Goal: Information Seeking & Learning: Learn about a topic

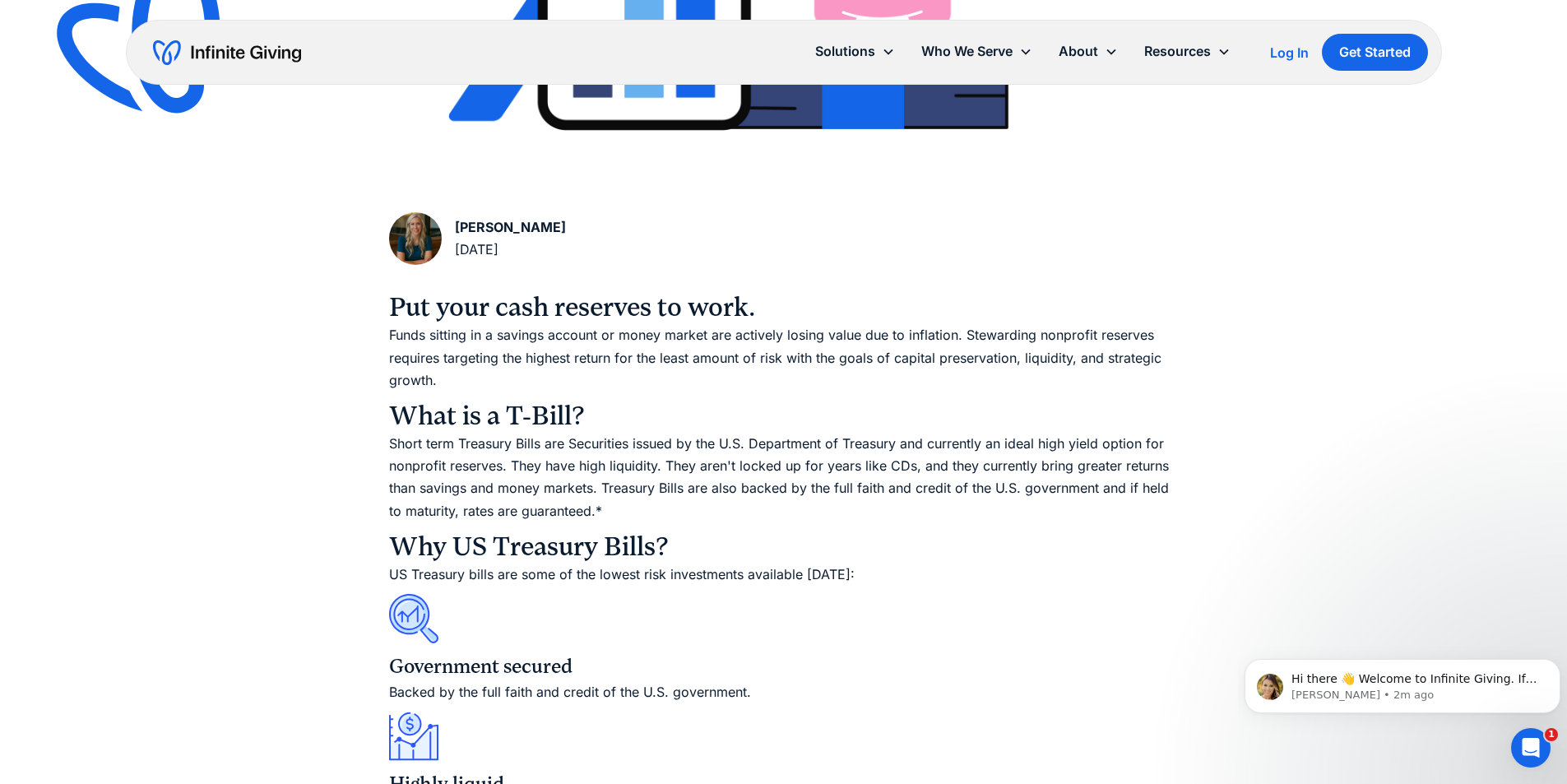
scroll to position [822, 0]
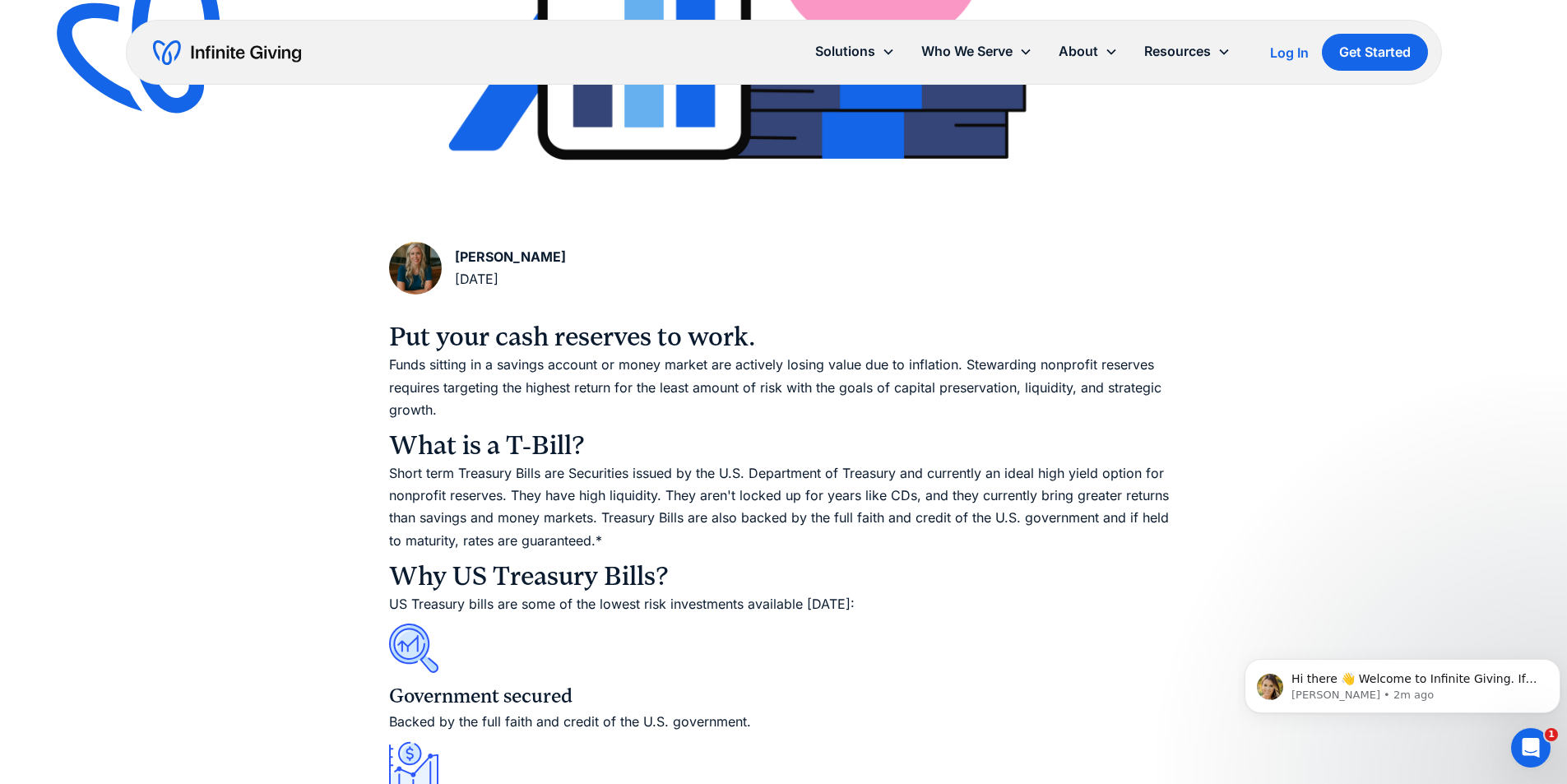
click at [257, 55] on img "home" at bounding box center [227, 53] width 148 height 26
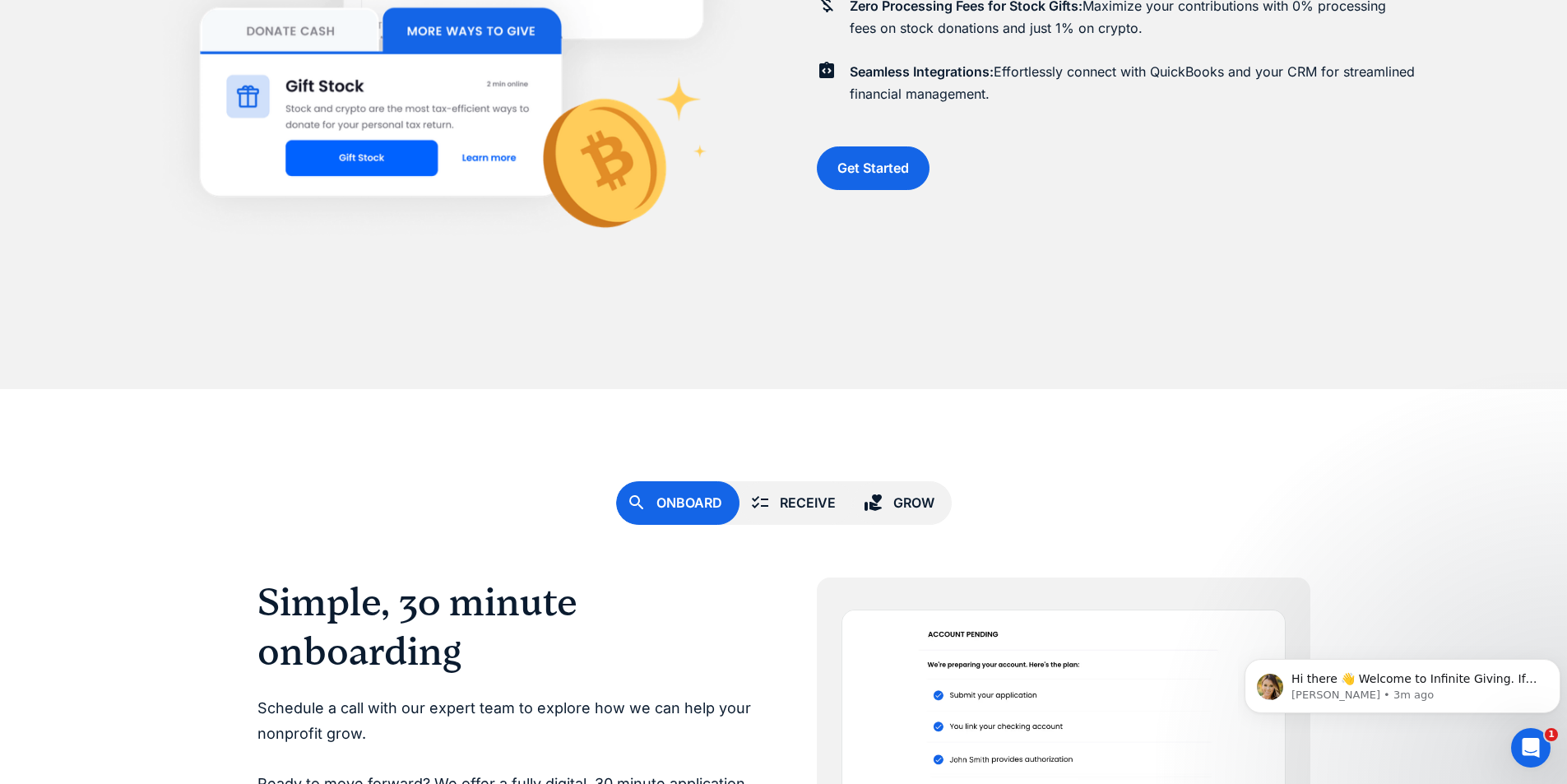
scroll to position [4111, 0]
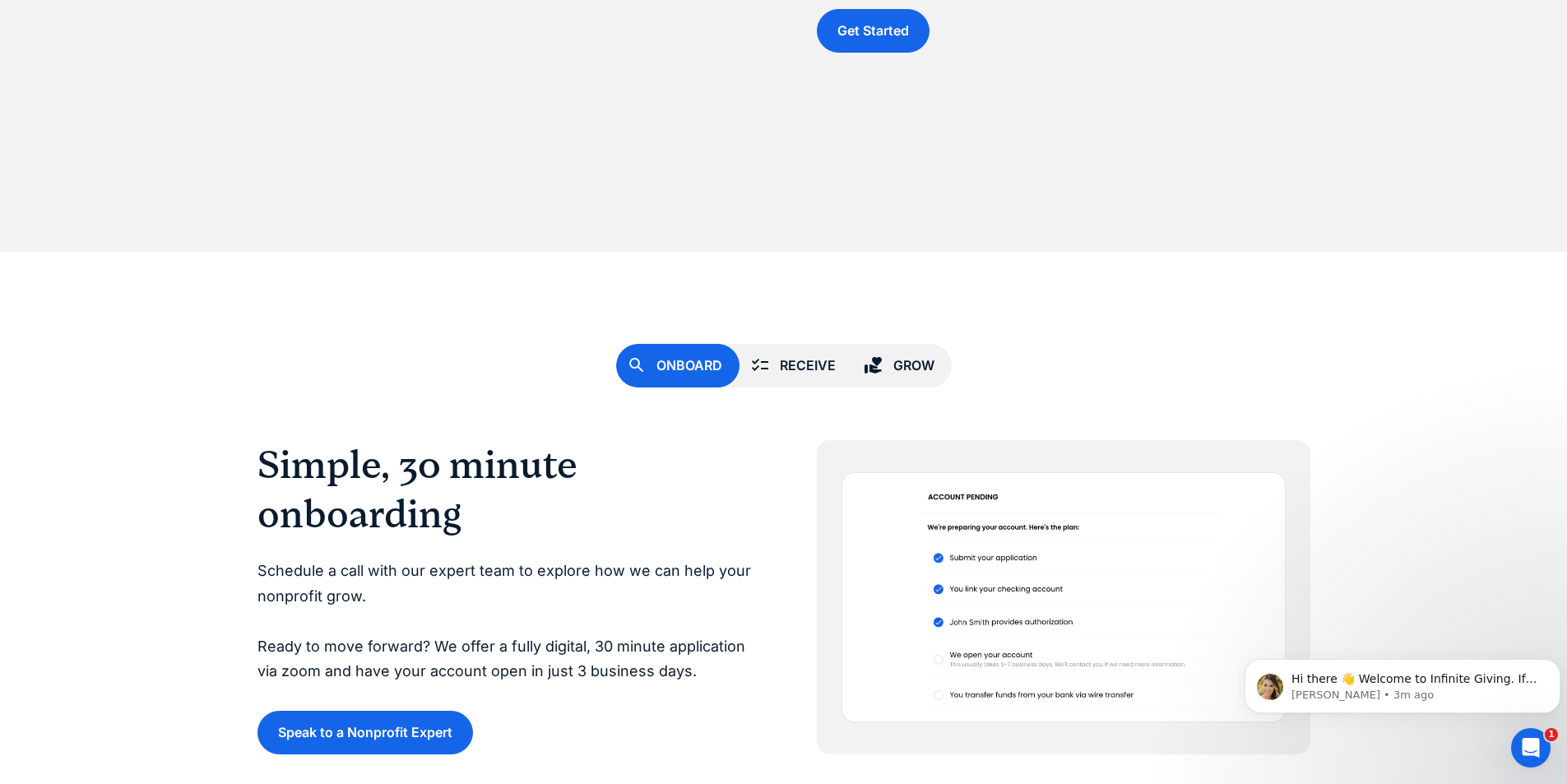
click at [901, 372] on div "Grow" at bounding box center [914, 365] width 41 height 22
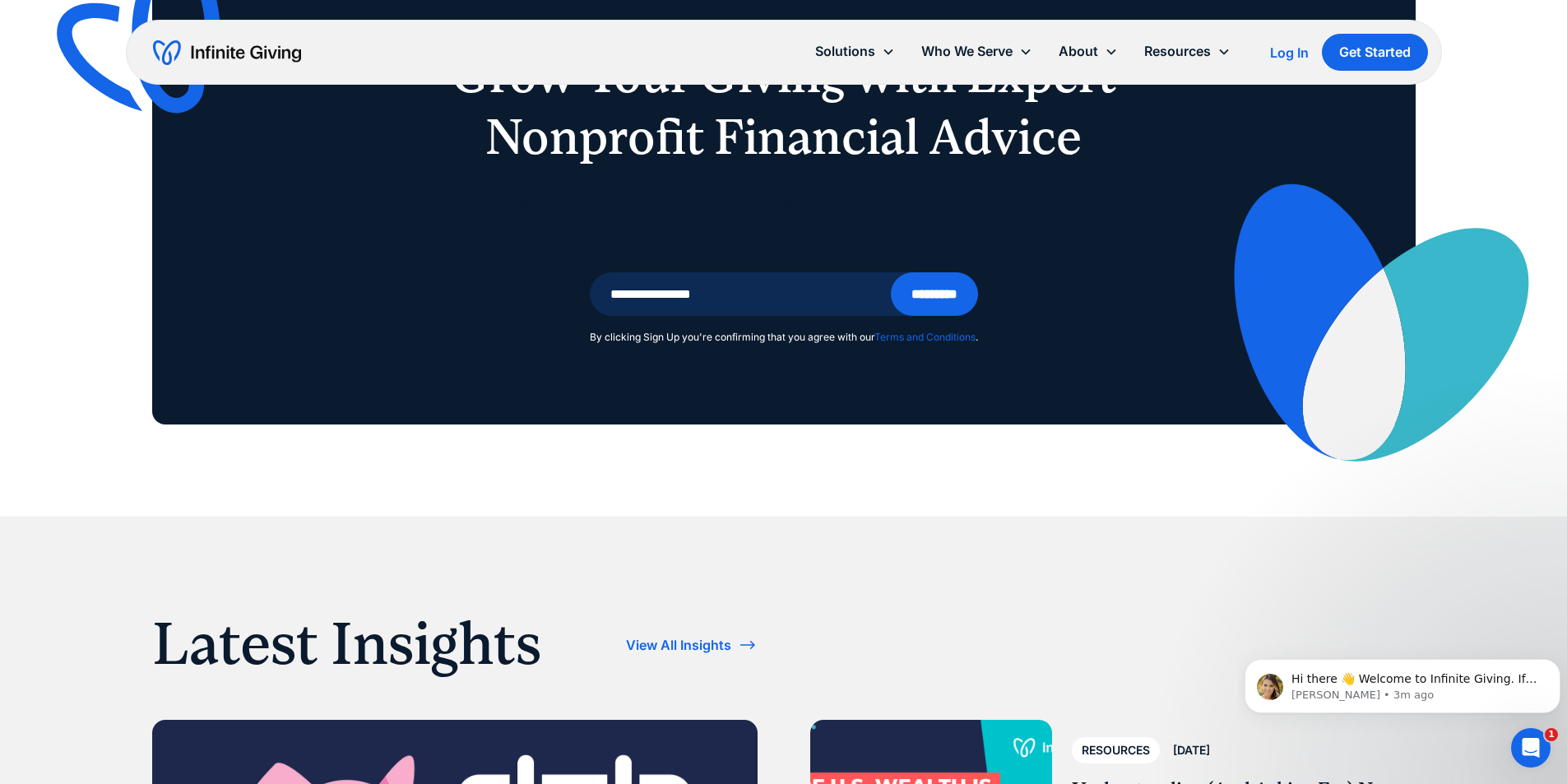
scroll to position [5015, 0]
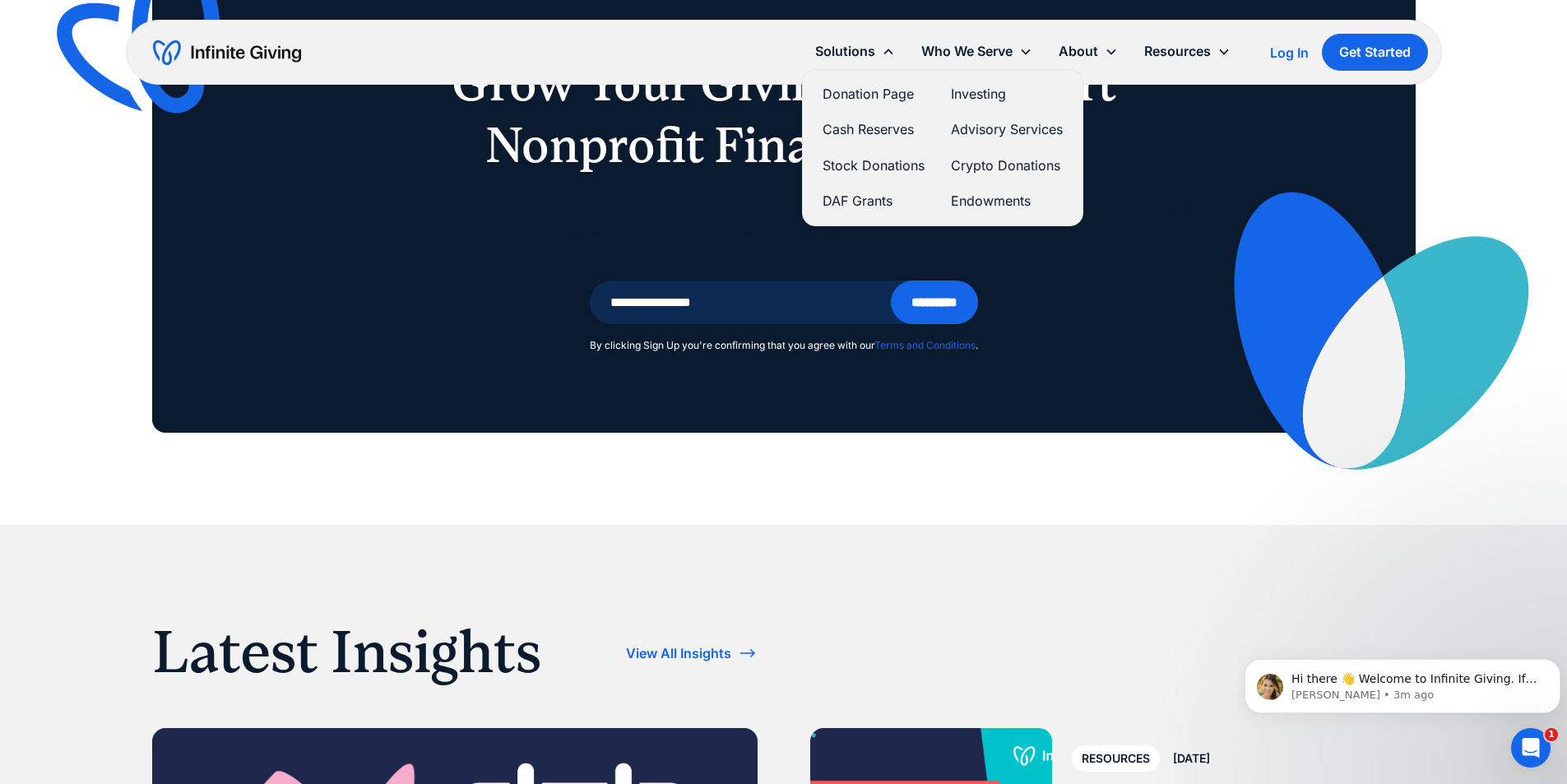
click at [953, 90] on link "Investing" at bounding box center [1006, 93] width 112 height 22
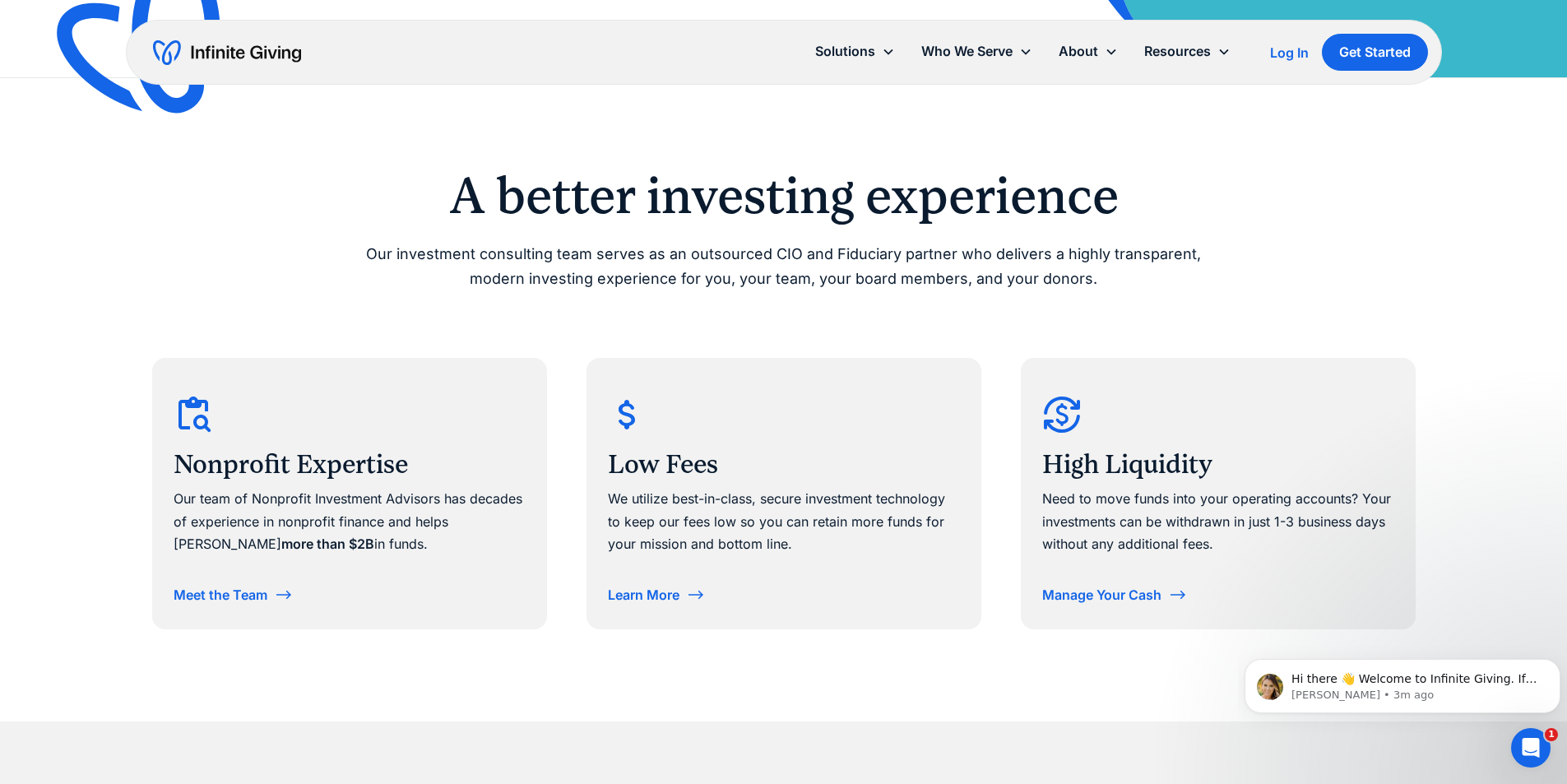
scroll to position [658, 0]
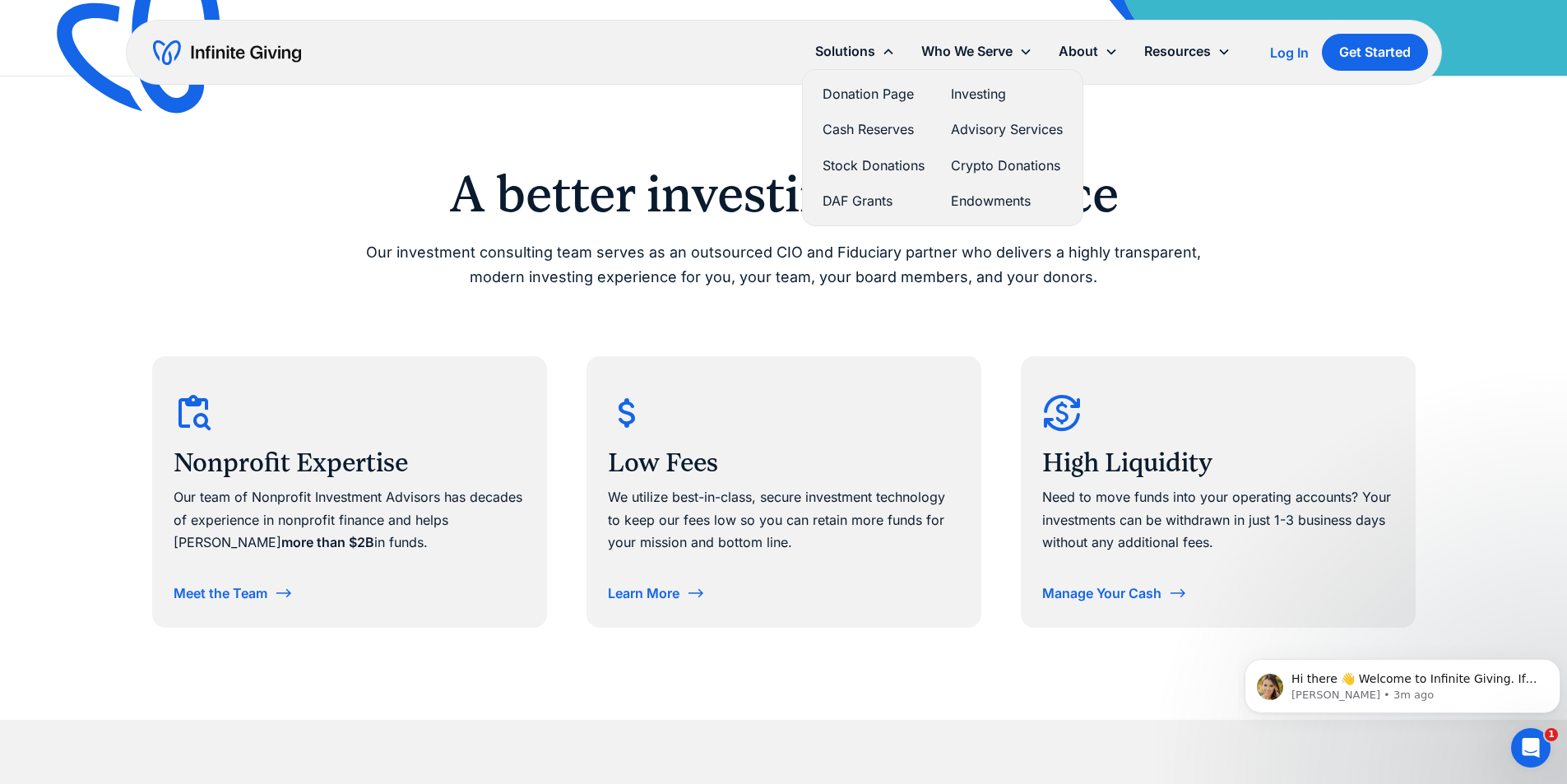
click at [874, 123] on link "Cash Reserves" at bounding box center [873, 129] width 102 height 22
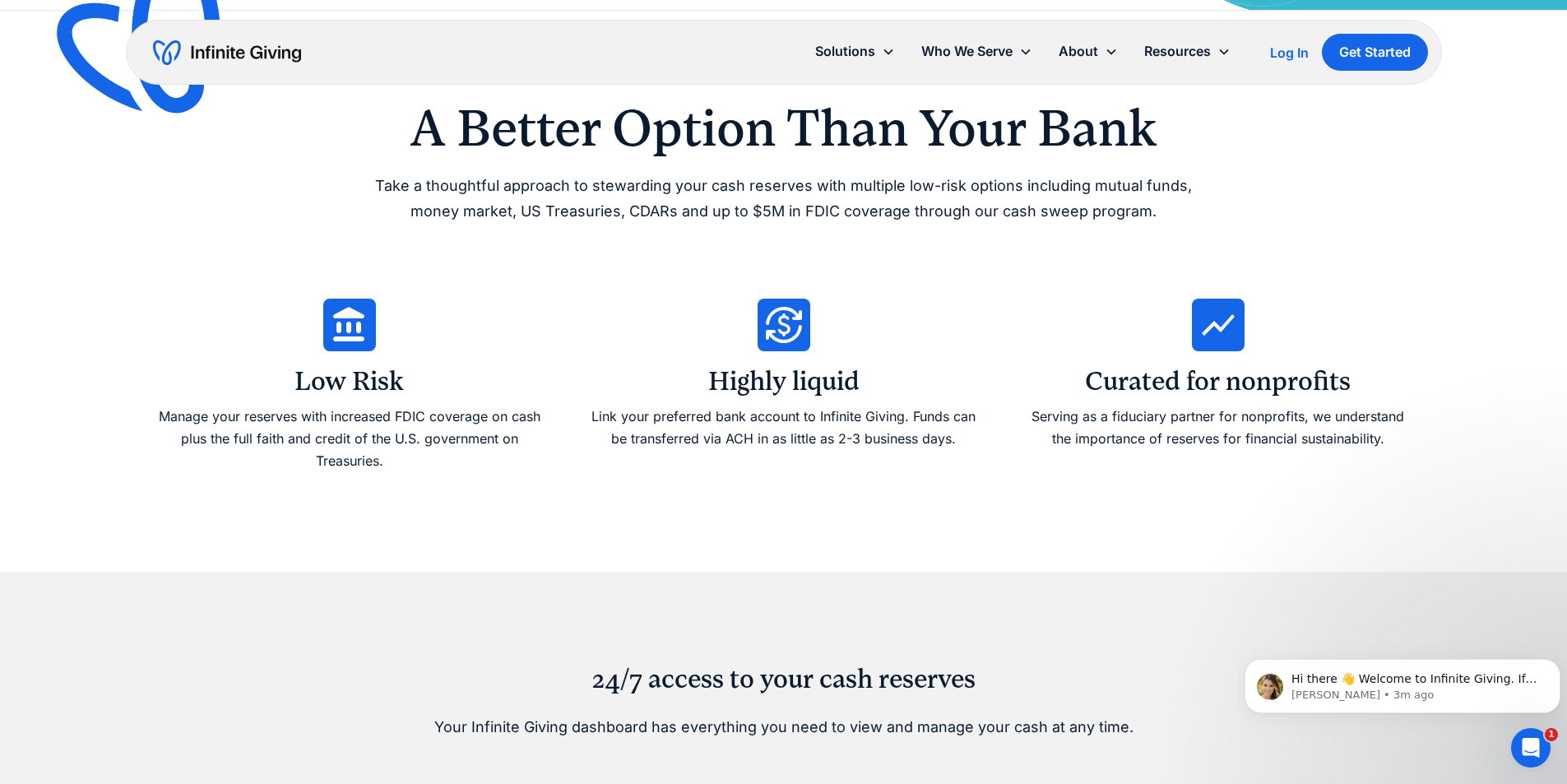
scroll to position [658, 0]
